Goal: Check status: Check status

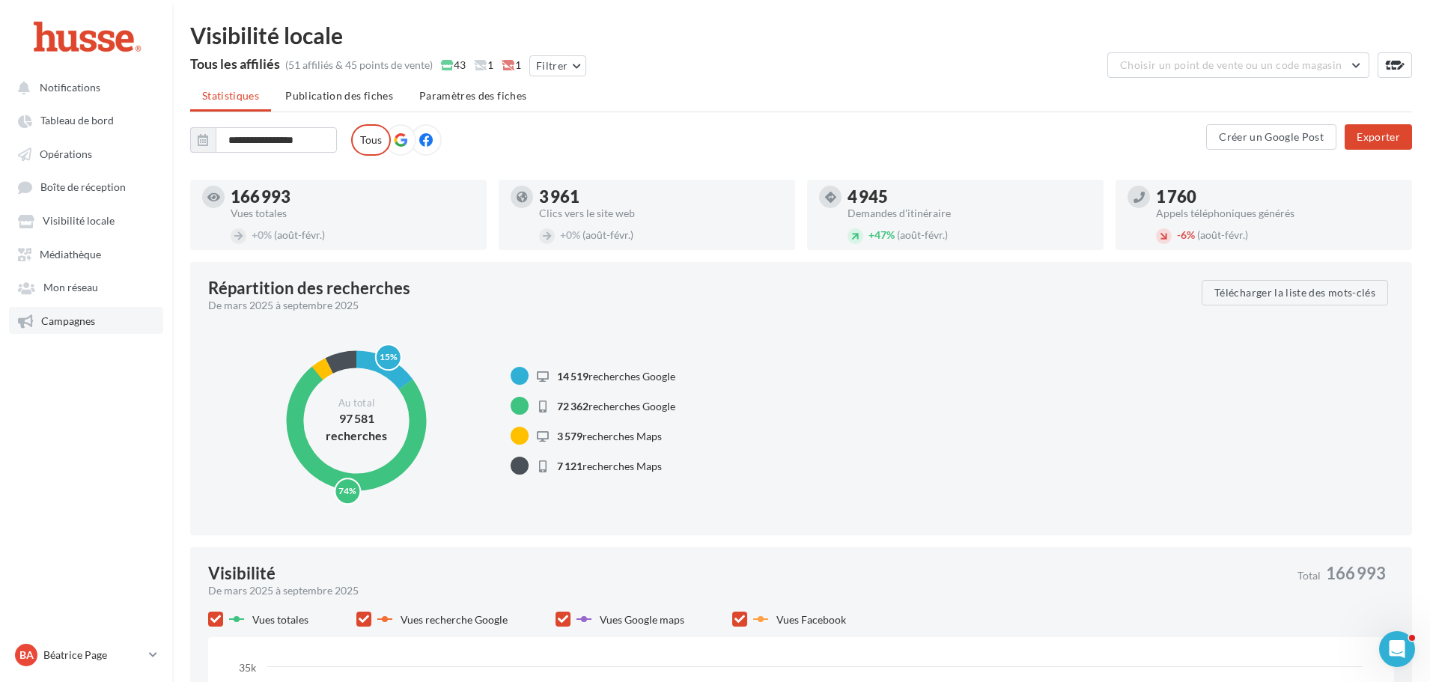
click at [77, 321] on span "Campagnes" at bounding box center [68, 321] width 54 height 13
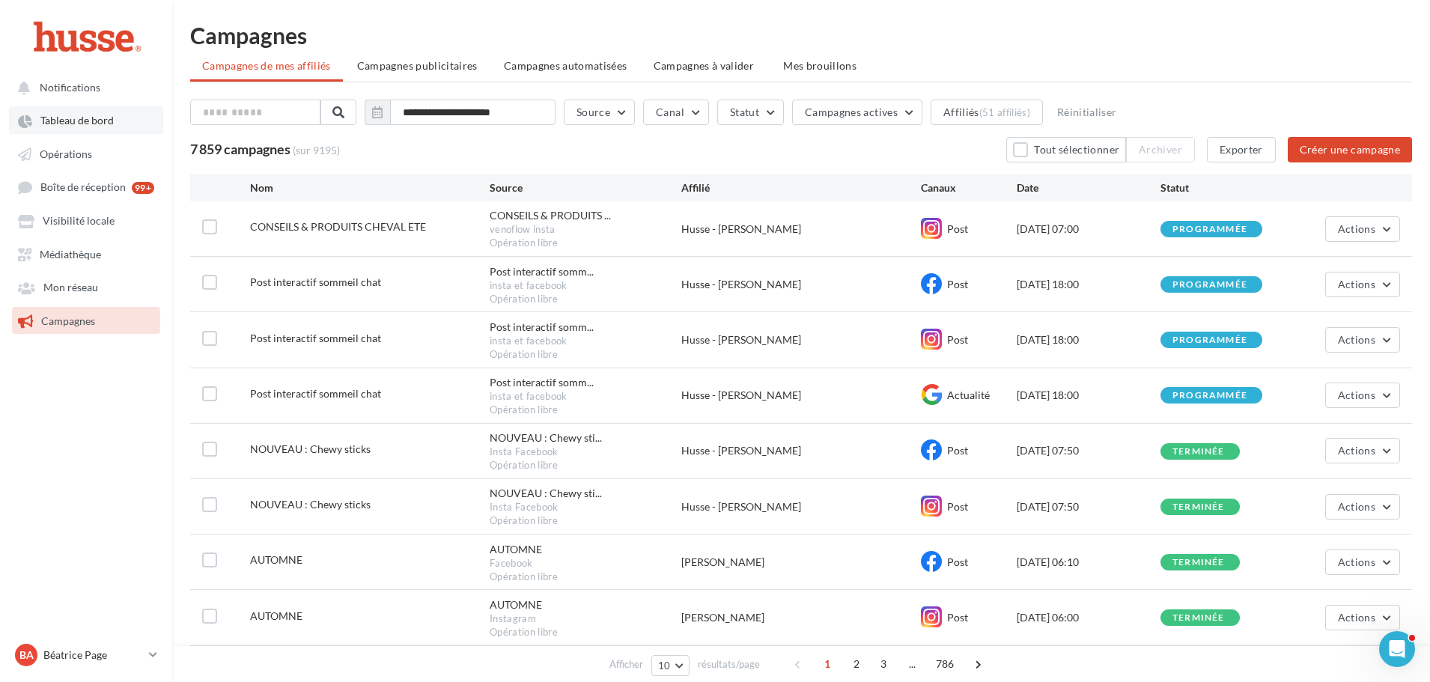
click at [72, 115] on span "Tableau de bord" at bounding box center [76, 121] width 73 height 13
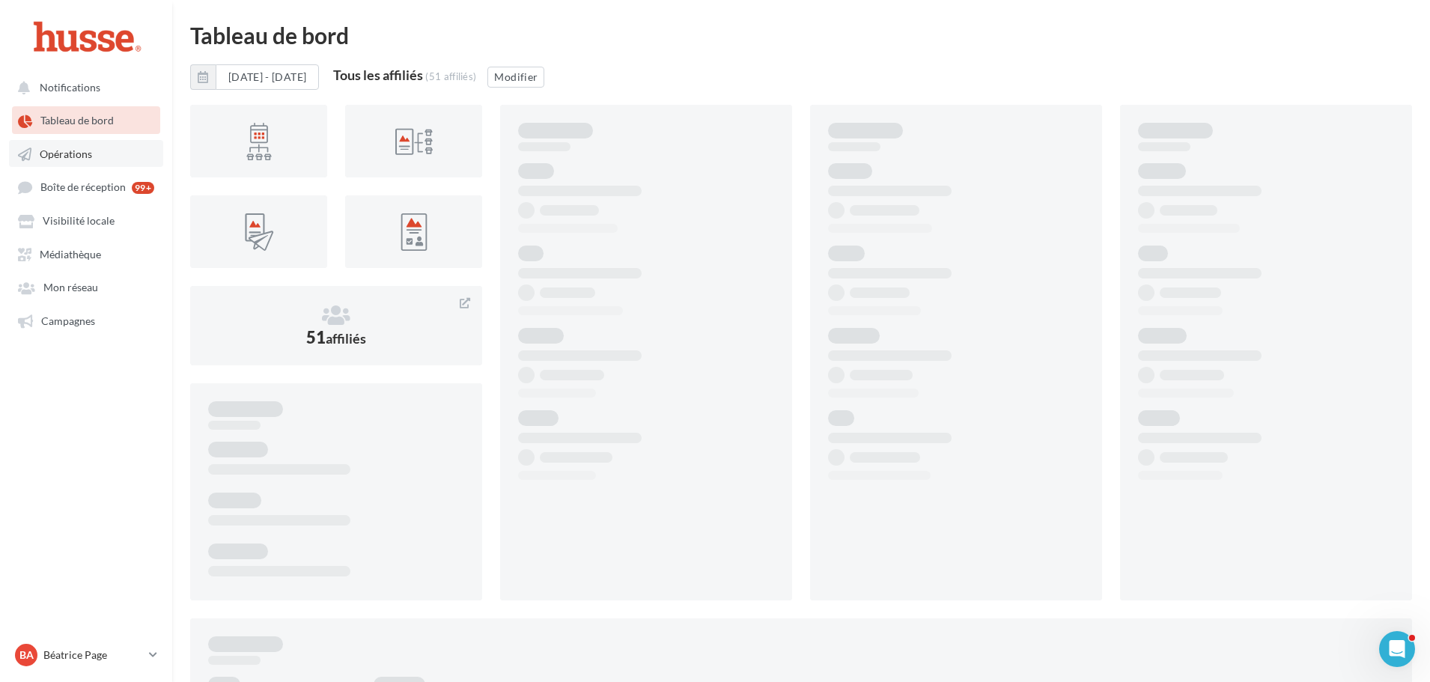
click at [90, 151] on span "Opérations" at bounding box center [66, 154] width 52 height 13
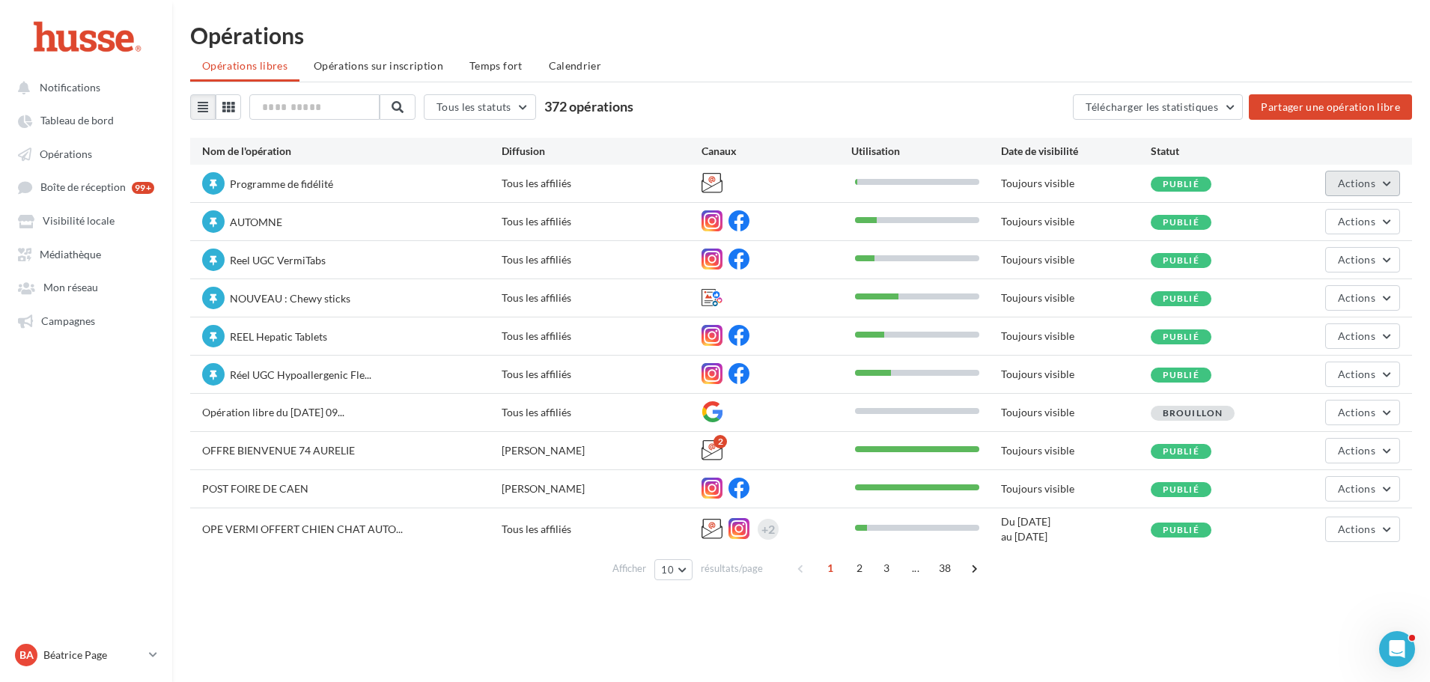
click at [1387, 177] on button "Actions" at bounding box center [1362, 183] width 75 height 25
click at [1301, 296] on button "Statistiques" at bounding box center [1321, 296] width 159 height 39
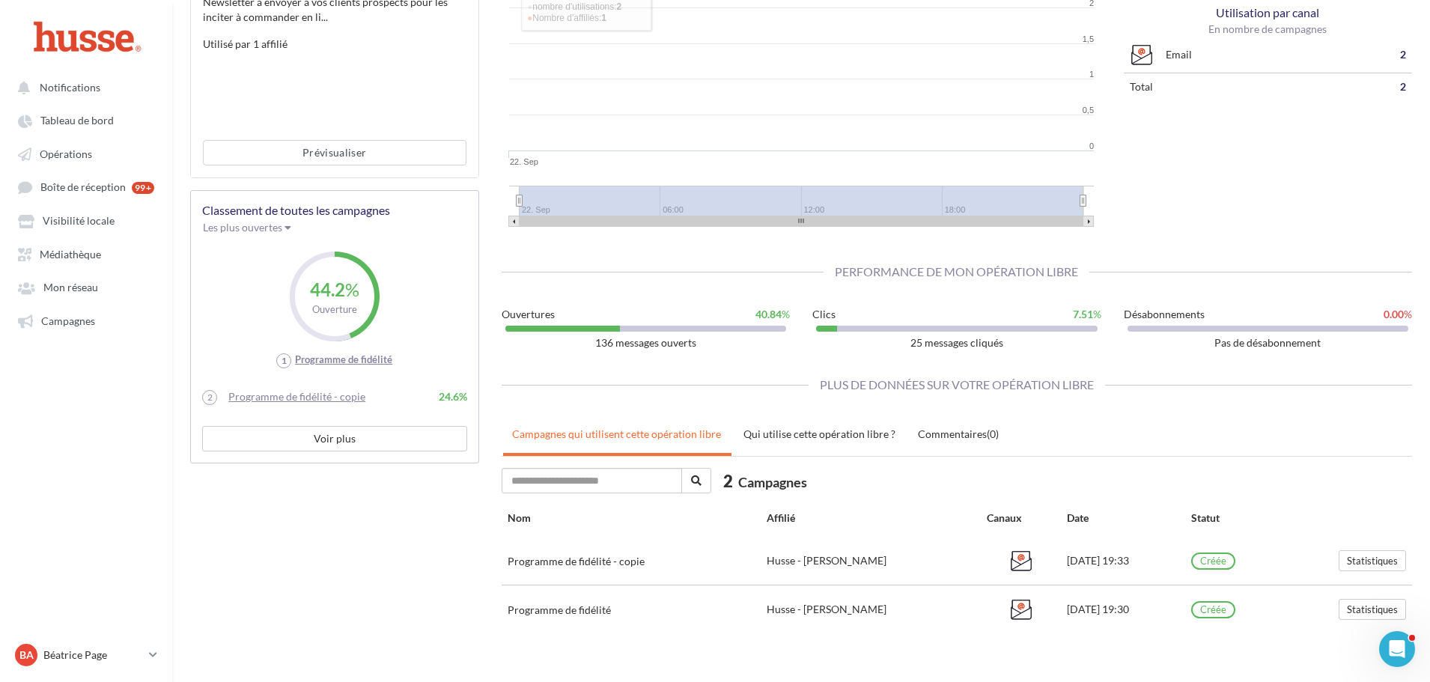
scroll to position [274, 0]
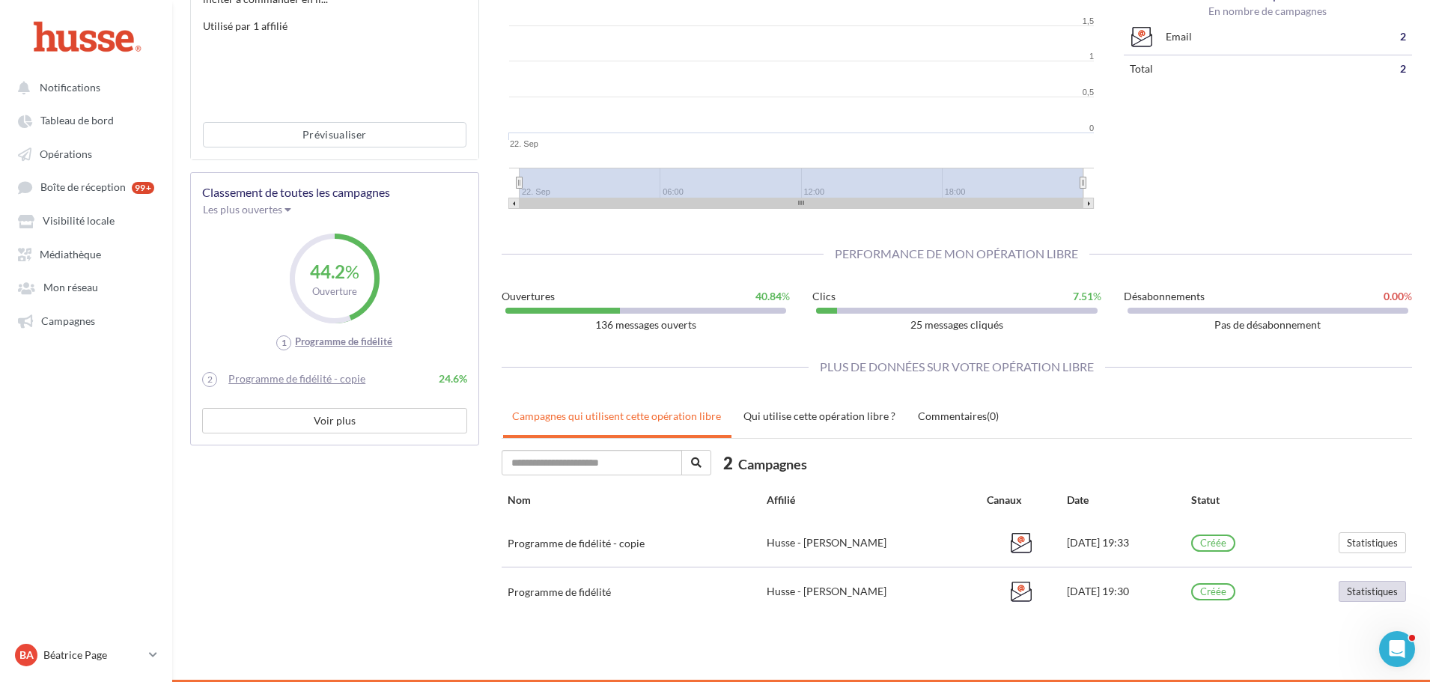
click at [1374, 595] on button "Statistiques" at bounding box center [1372, 591] width 67 height 21
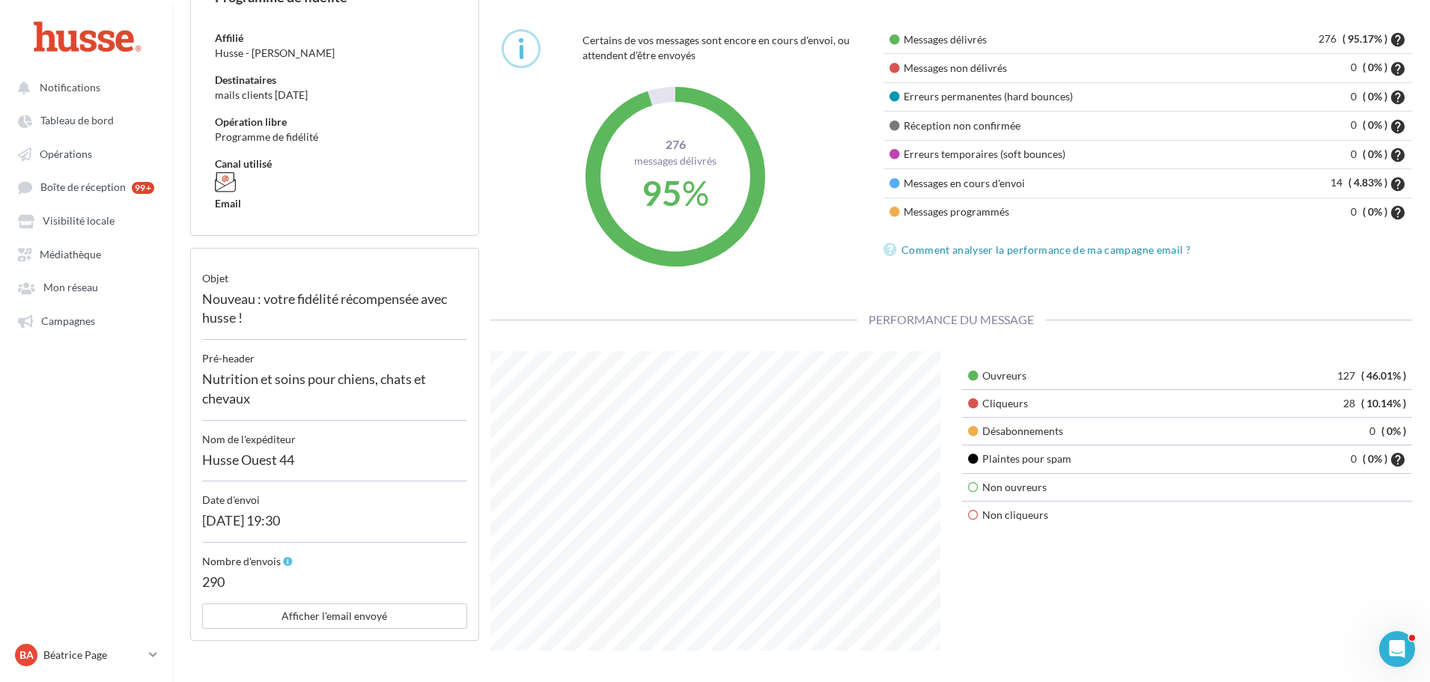
scroll to position [150, 0]
drag, startPoint x: 1350, startPoint y: 377, endPoint x: 1331, endPoint y: 376, distance: 18.7
click at [1331, 376] on td "127 ( 46.01% )" at bounding box center [1320, 376] width 186 height 28
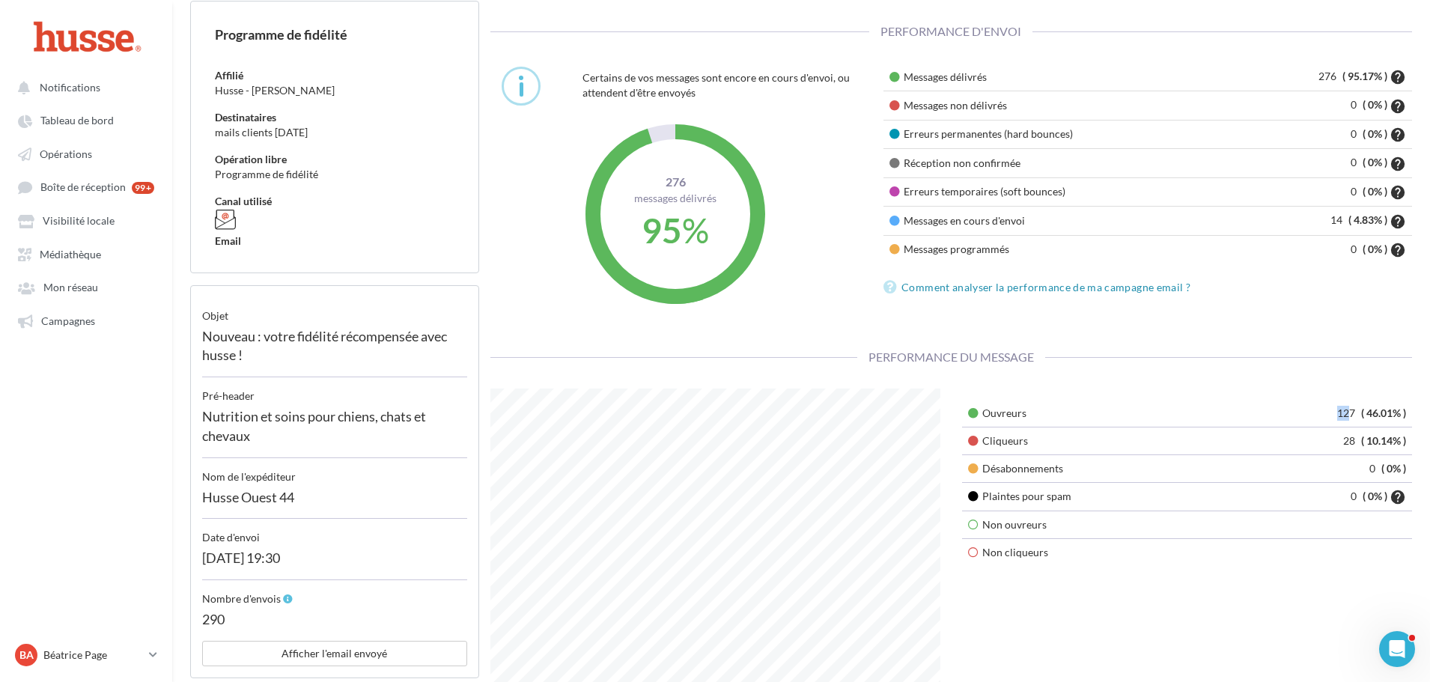
scroll to position [75, 0]
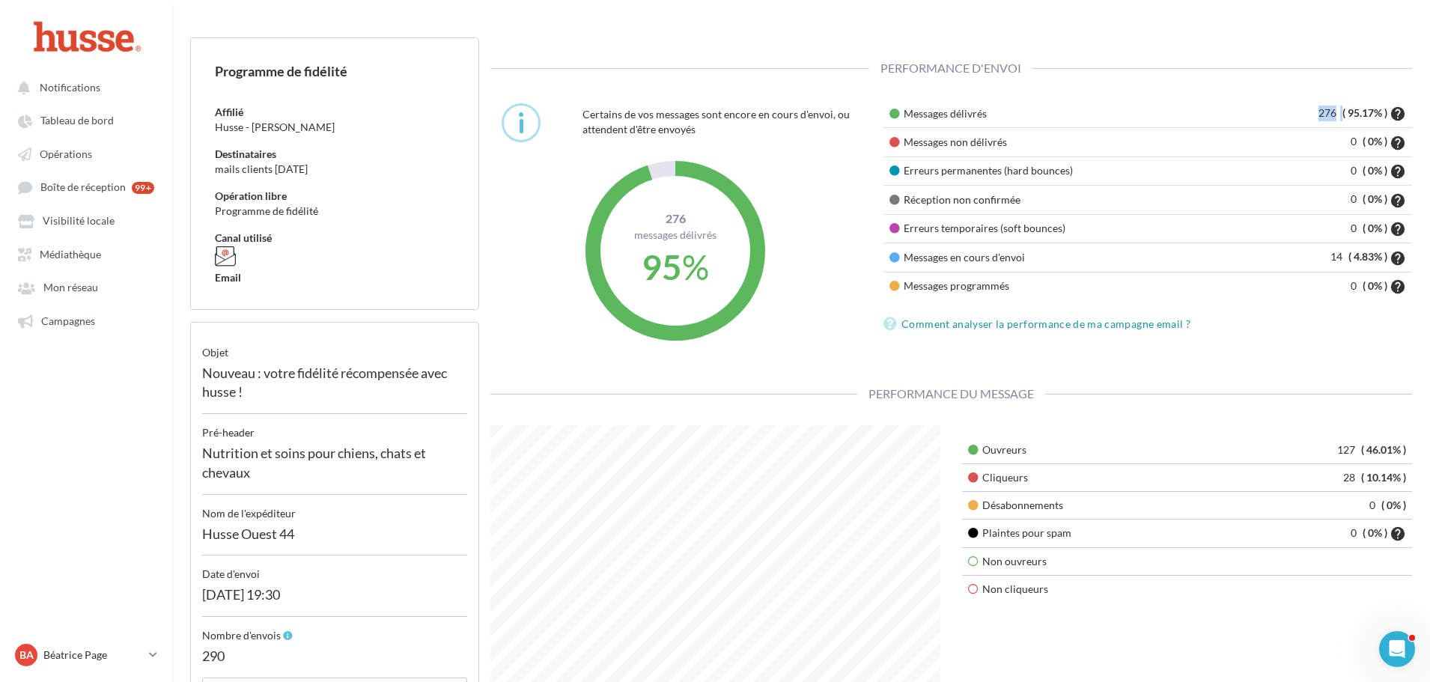
drag, startPoint x: 1341, startPoint y: 112, endPoint x: 1296, endPoint y: 116, distance: 45.1
click at [1298, 112] on td "276 ( 95.17% ) help" at bounding box center [1323, 114] width 178 height 28
drag, startPoint x: 1355, startPoint y: 447, endPoint x: 1337, endPoint y: 447, distance: 18.7
click at [1337, 447] on span "127" at bounding box center [1348, 449] width 22 height 13
drag, startPoint x: 1355, startPoint y: 484, endPoint x: 1340, endPoint y: 481, distance: 15.3
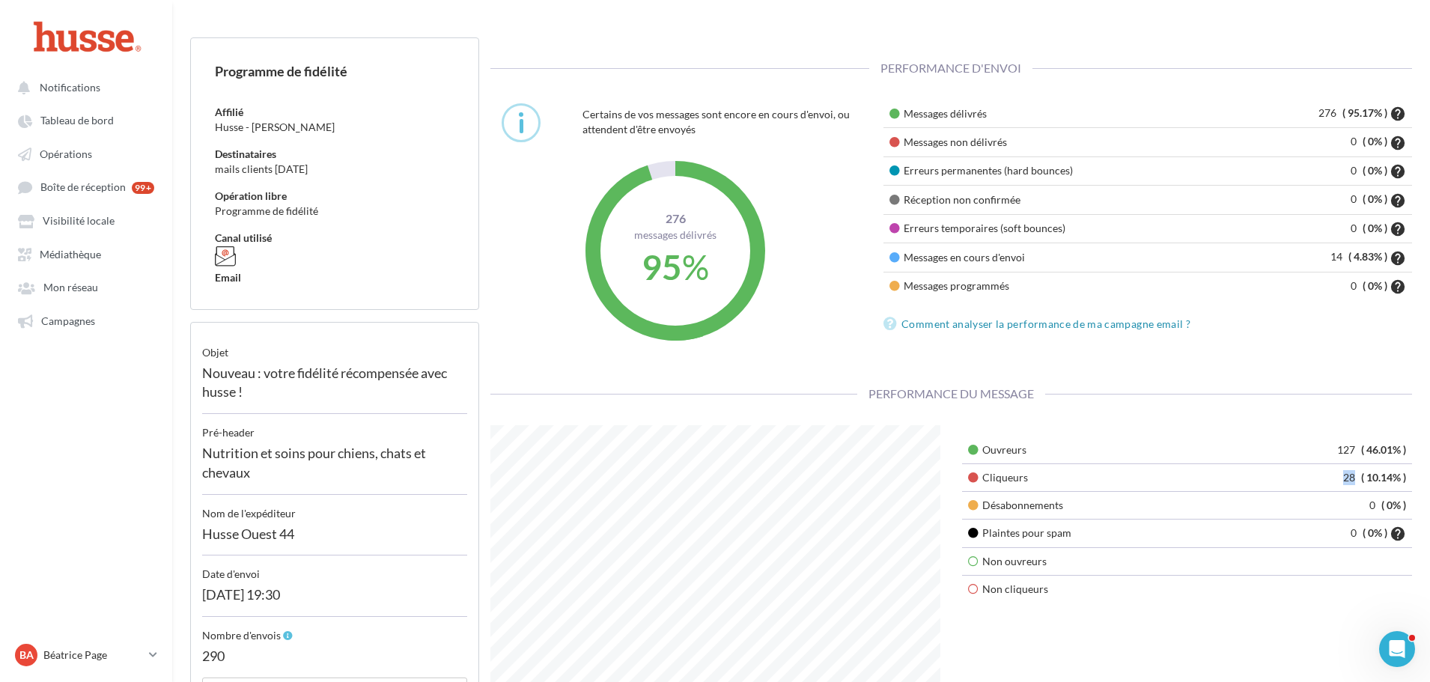
click at [1340, 481] on td "28 ( 10.14% )" at bounding box center [1320, 478] width 186 height 28
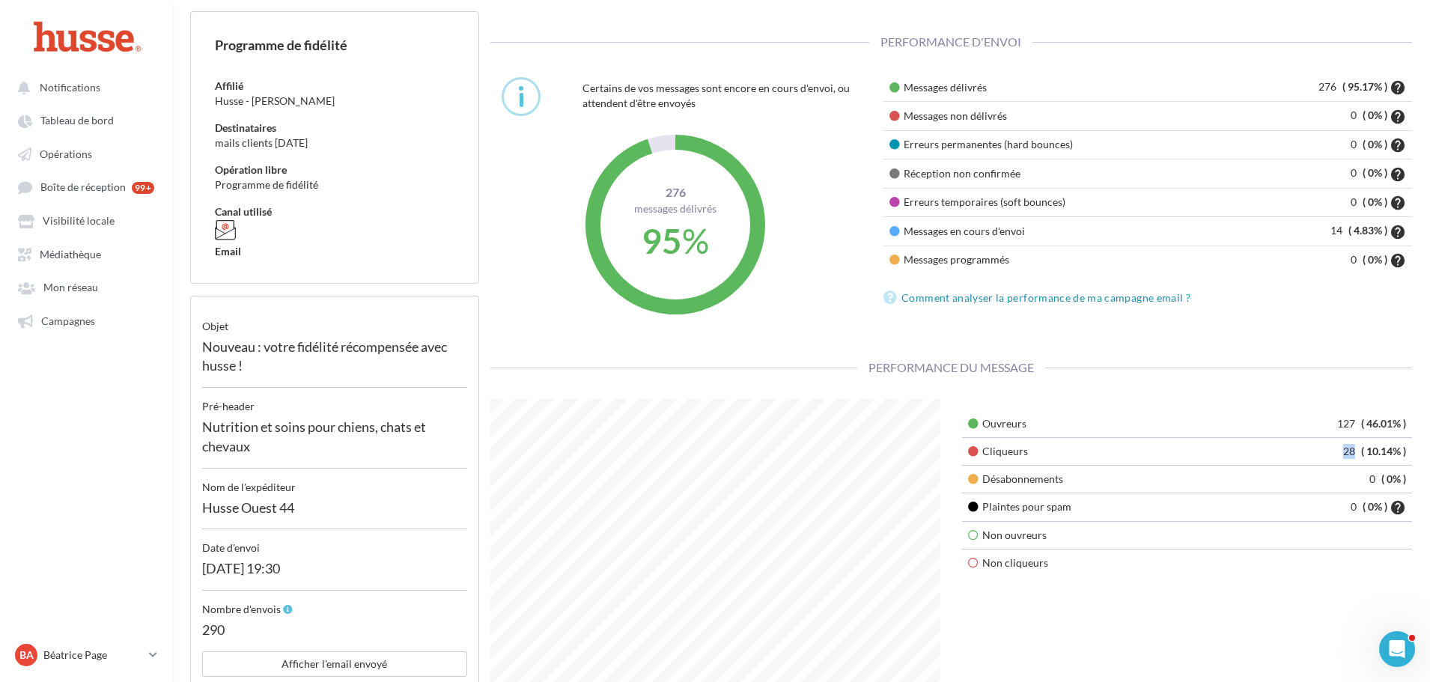
scroll to position [0, 0]
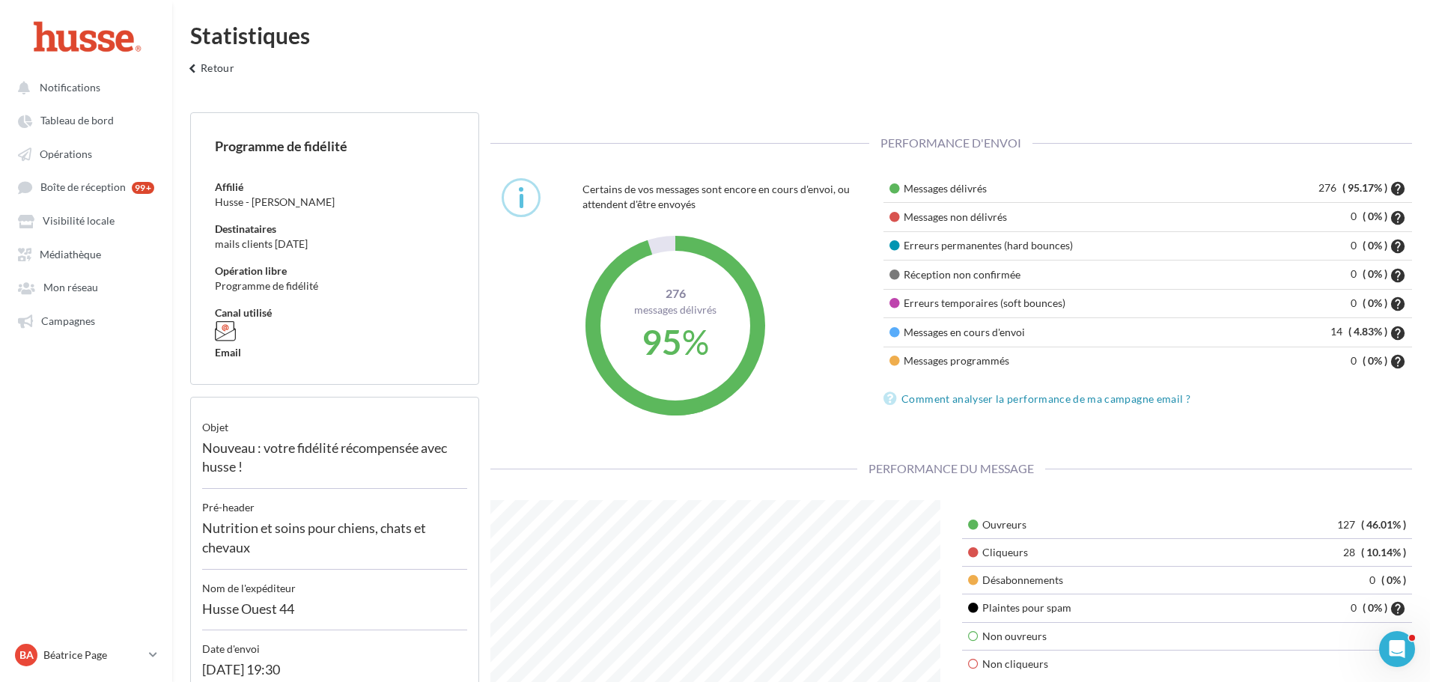
click at [1203, 79] on div "Statistiques keyboard_arrow_left Retour" at bounding box center [801, 56] width 1258 height 64
click at [1254, 72] on div "Statistiques keyboard_arrow_left Retour" at bounding box center [801, 56] width 1258 height 64
